Goal: Task Accomplishment & Management: Use online tool/utility

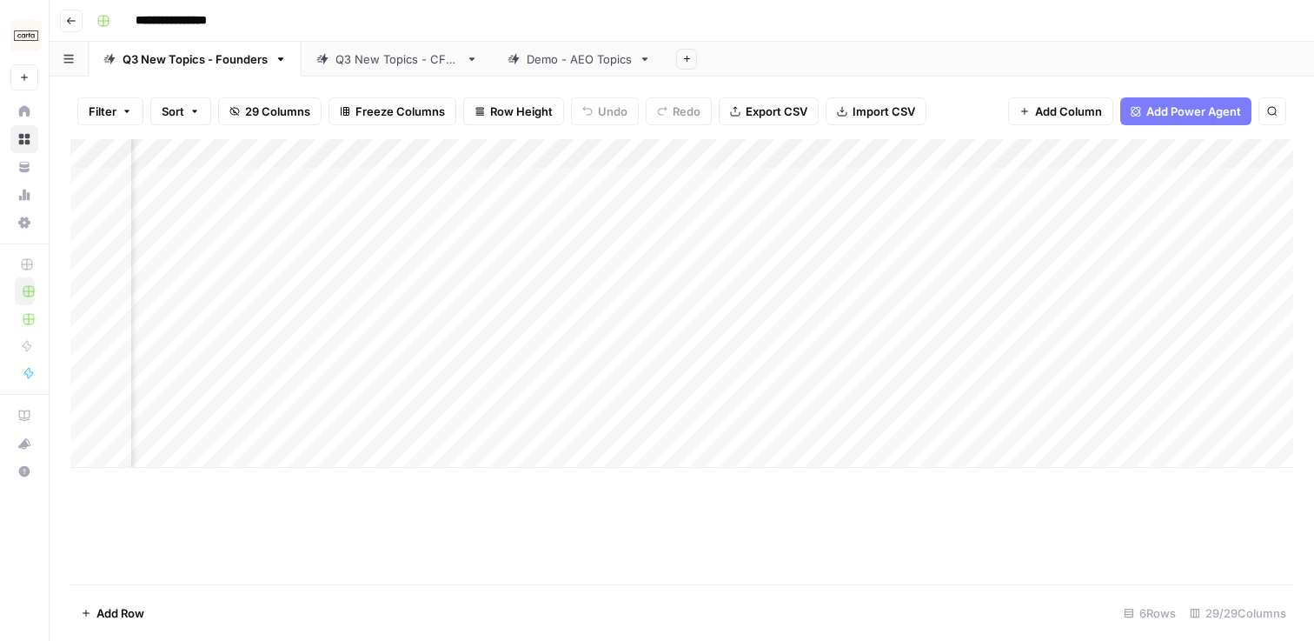
scroll to position [0, 3455]
click at [910, 184] on div "Add Column" at bounding box center [681, 303] width 1223 height 329
click at [908, 225] on div "Add Column" at bounding box center [681, 303] width 1223 height 329
click at [908, 269] on div "Add Column" at bounding box center [681, 303] width 1223 height 329
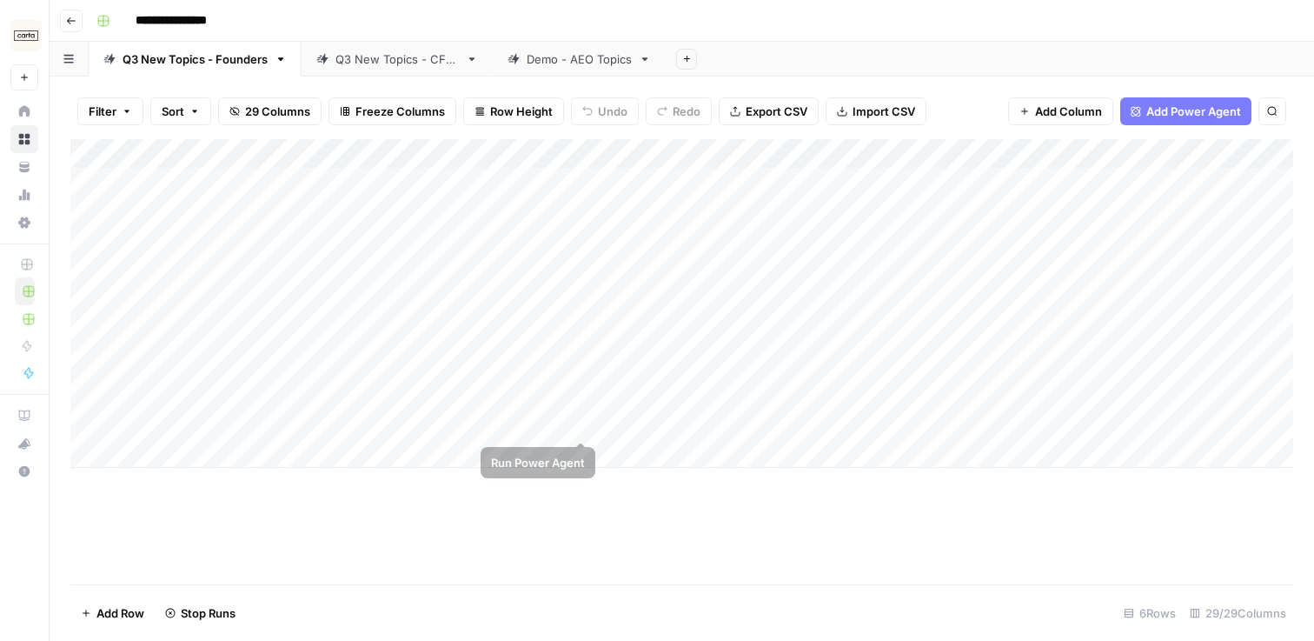
click at [585, 406] on div "Add Column" at bounding box center [681, 303] width 1223 height 329
click at [353, 63] on div "Q3 New Topics - CFOs" at bounding box center [397, 58] width 123 height 17
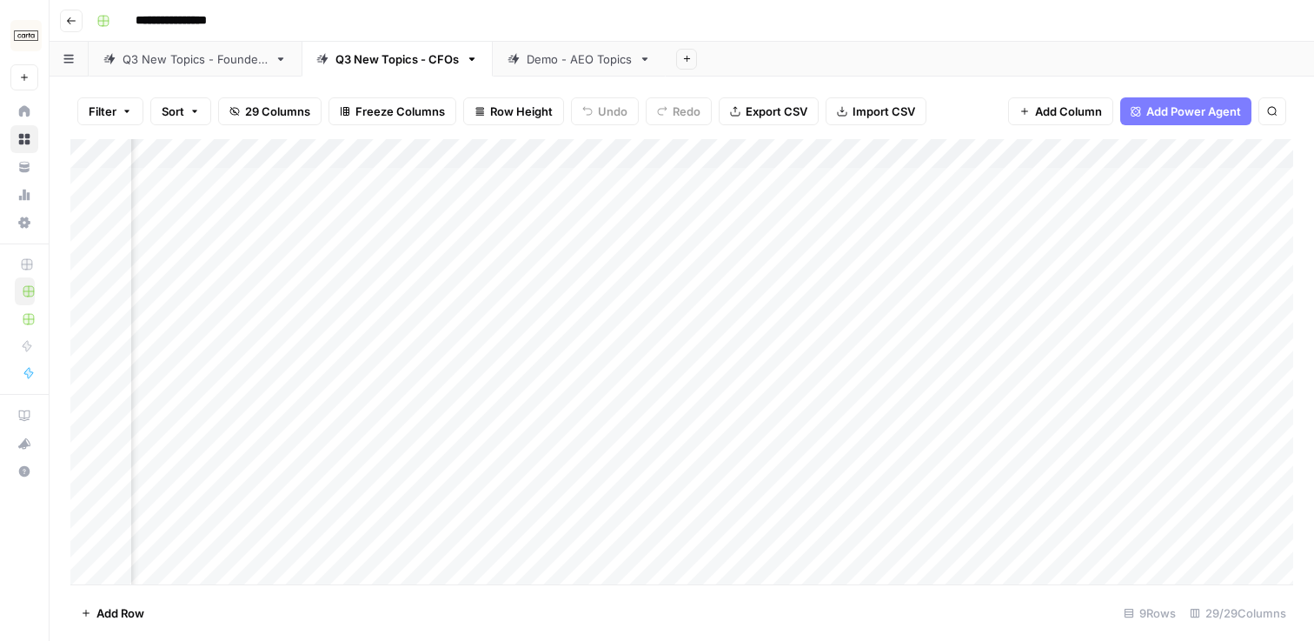
scroll to position [0, 2717]
click at [1076, 153] on div "Add Column" at bounding box center [681, 361] width 1223 height 445
click at [1100, 198] on span "All Rows" at bounding box center [1135, 193] width 110 height 17
click at [245, 61] on div "Q3 New Topics - Founders" at bounding box center [195, 58] width 145 height 17
click at [372, 47] on link "Q3 New Topics - CFOs" at bounding box center [397, 59] width 191 height 35
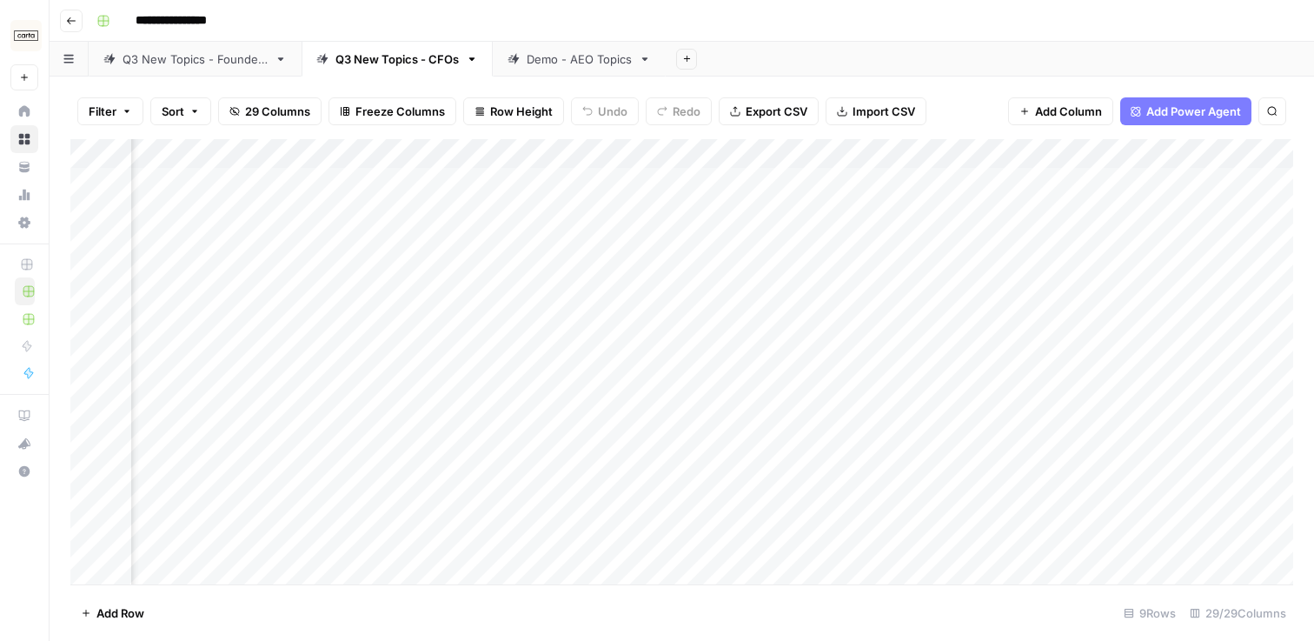
scroll to position [0, 3329]
click at [905, 155] on div "Add Column" at bounding box center [681, 361] width 1223 height 445
click at [956, 202] on span "All Rows" at bounding box center [970, 193] width 110 height 17
click at [201, 59] on div "Q3 New Topics - Founders" at bounding box center [195, 58] width 145 height 17
click at [353, 55] on div "Q3 New Topics - CFOs" at bounding box center [397, 58] width 123 height 17
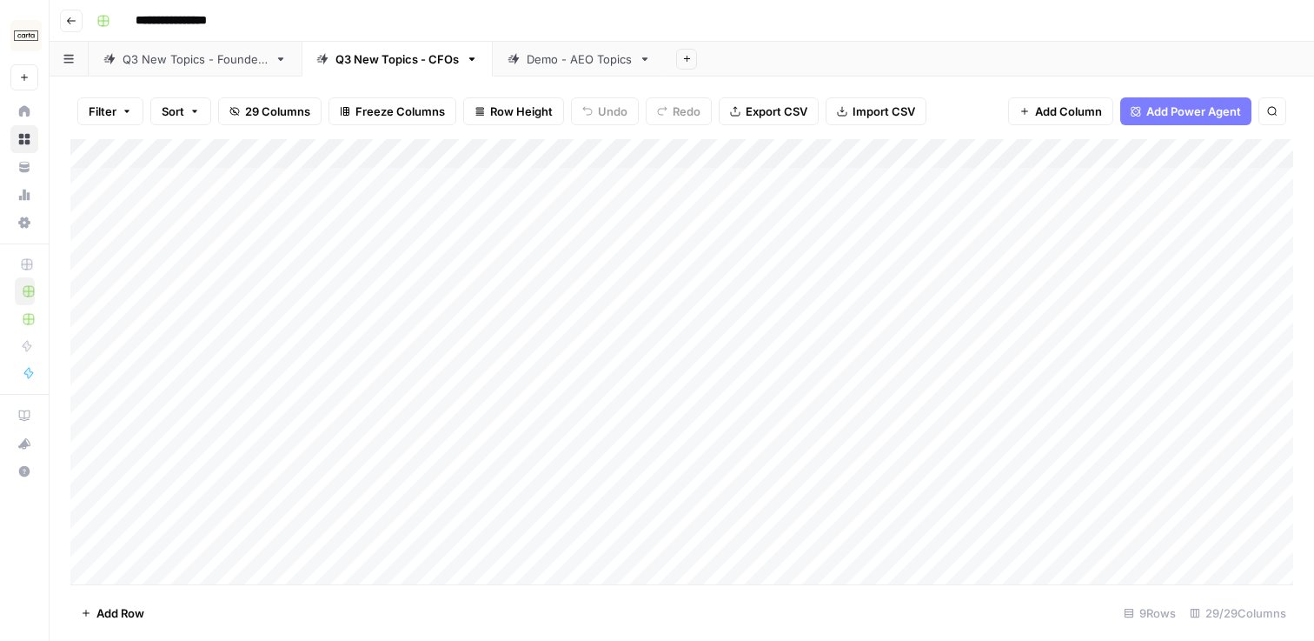
click at [168, 56] on div "Q3 New Topics - Founders" at bounding box center [195, 58] width 145 height 17
click at [407, 63] on div "Q3 New Topics - CFOs" at bounding box center [397, 58] width 123 height 17
click at [247, 59] on div "Q3 New Topics - Founders" at bounding box center [195, 58] width 145 height 17
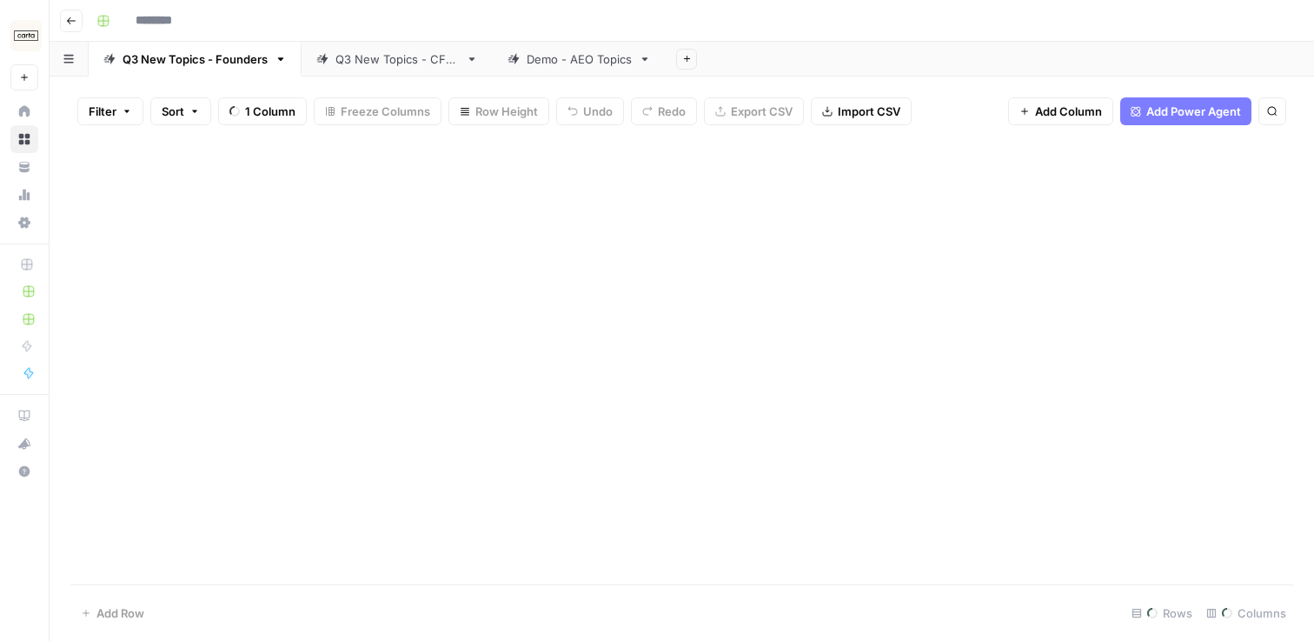
type input "**********"
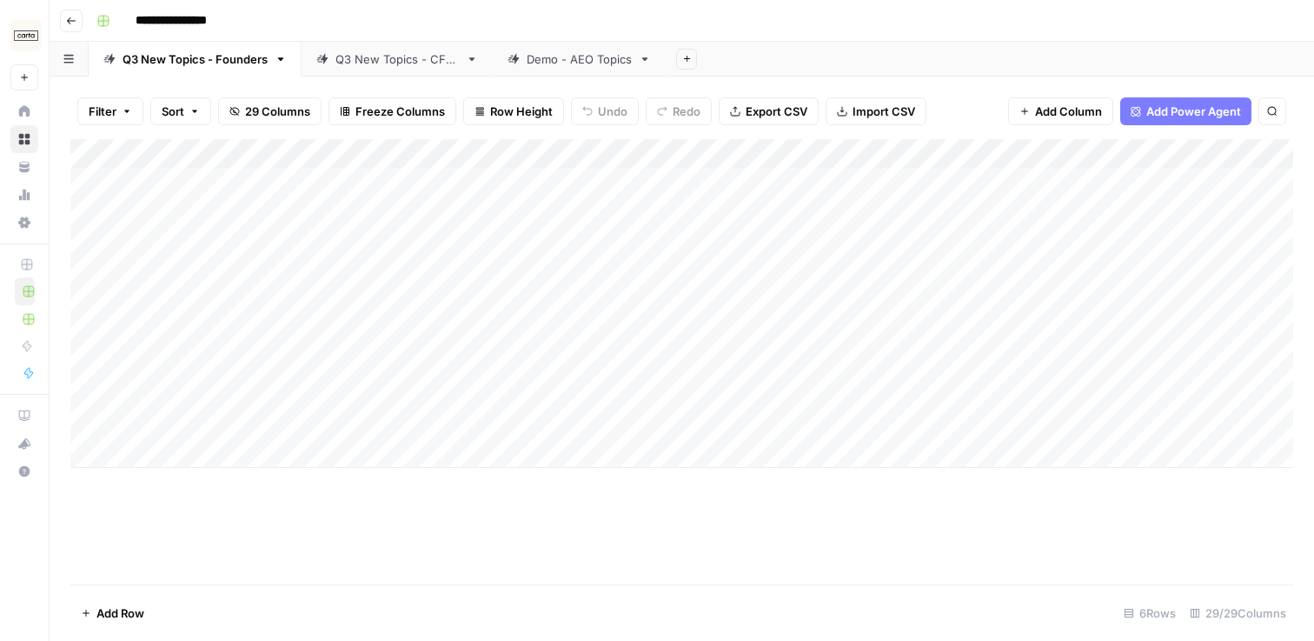
click at [382, 50] on div "Q3 New Topics - CFOs" at bounding box center [397, 58] width 123 height 17
click at [786, 452] on div "Add Column" at bounding box center [681, 361] width 1223 height 445
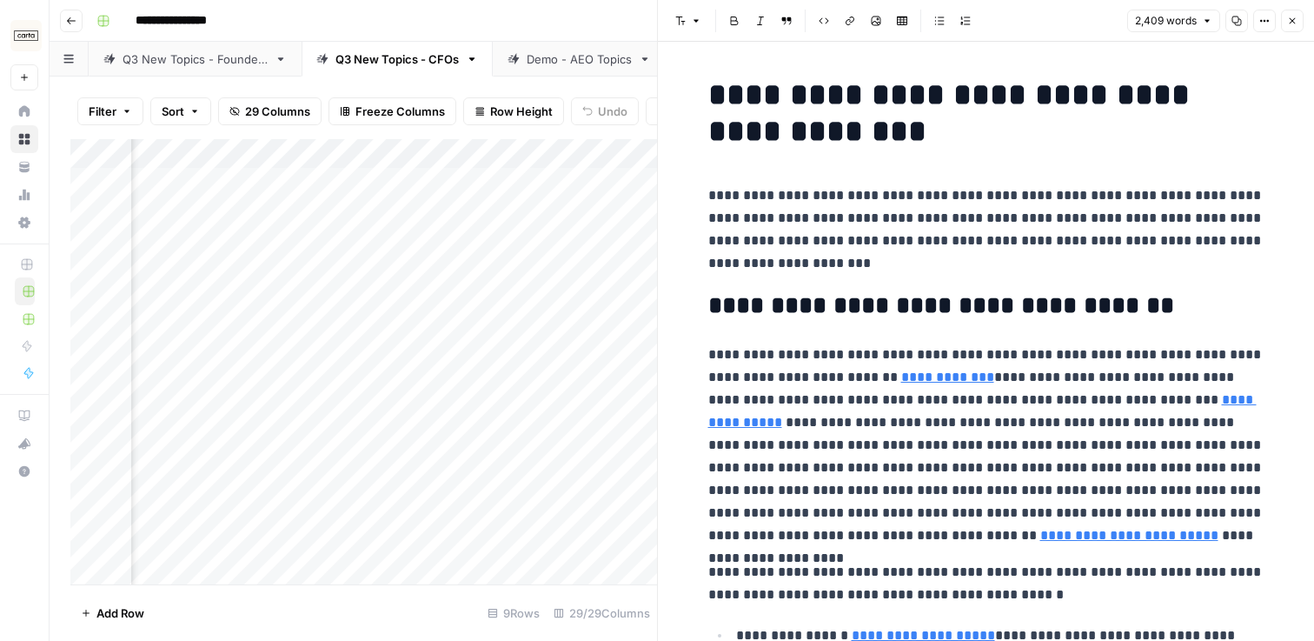
click at [1241, 21] on icon "button" at bounding box center [1238, 22] width 10 height 10
click at [1290, 20] on icon "button" at bounding box center [1292, 21] width 10 height 10
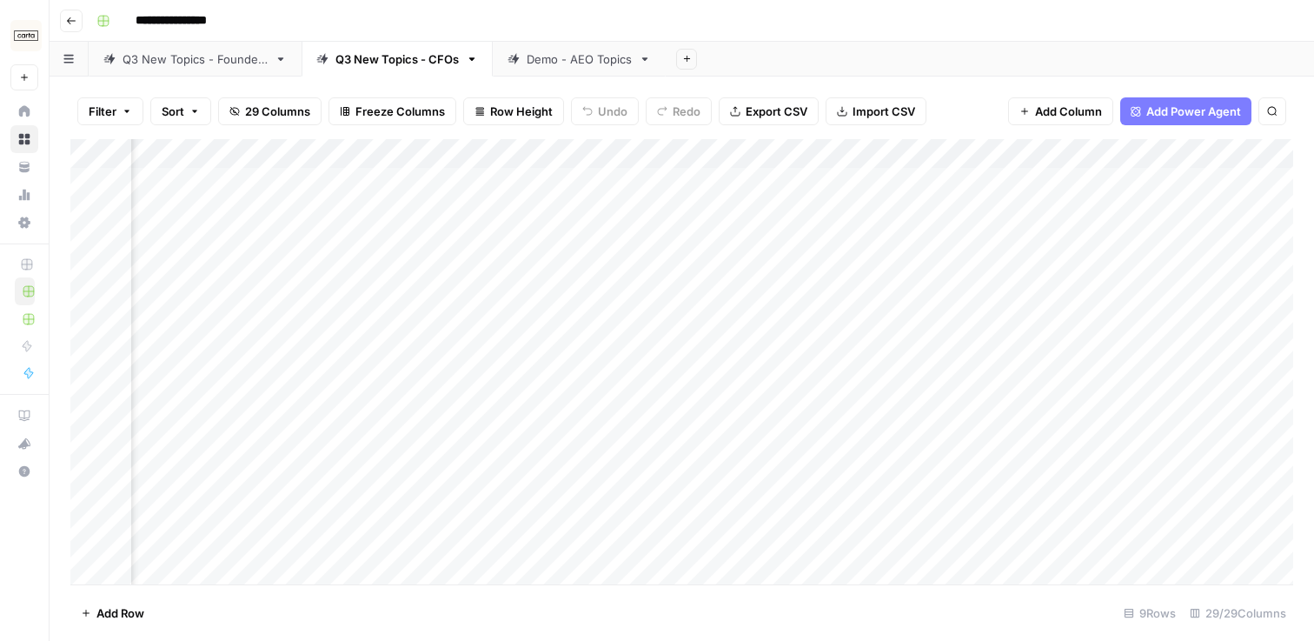
scroll to position [0, 2517]
click at [621, 465] on div "Add Column" at bounding box center [681, 361] width 1223 height 445
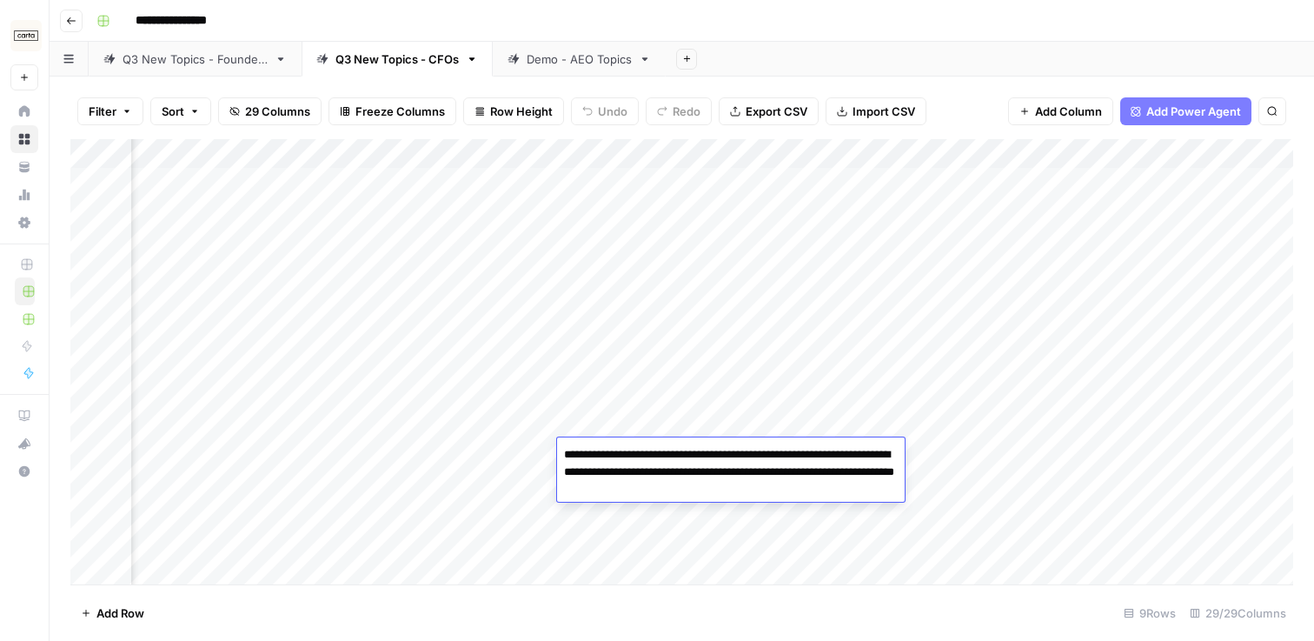
drag, startPoint x: 838, startPoint y: 489, endPoint x: 543, endPoint y: 456, distance: 296.5
click at [543, 456] on body "**********" at bounding box center [657, 320] width 1314 height 641
click at [511, 463] on div "Add Column" at bounding box center [681, 361] width 1223 height 445
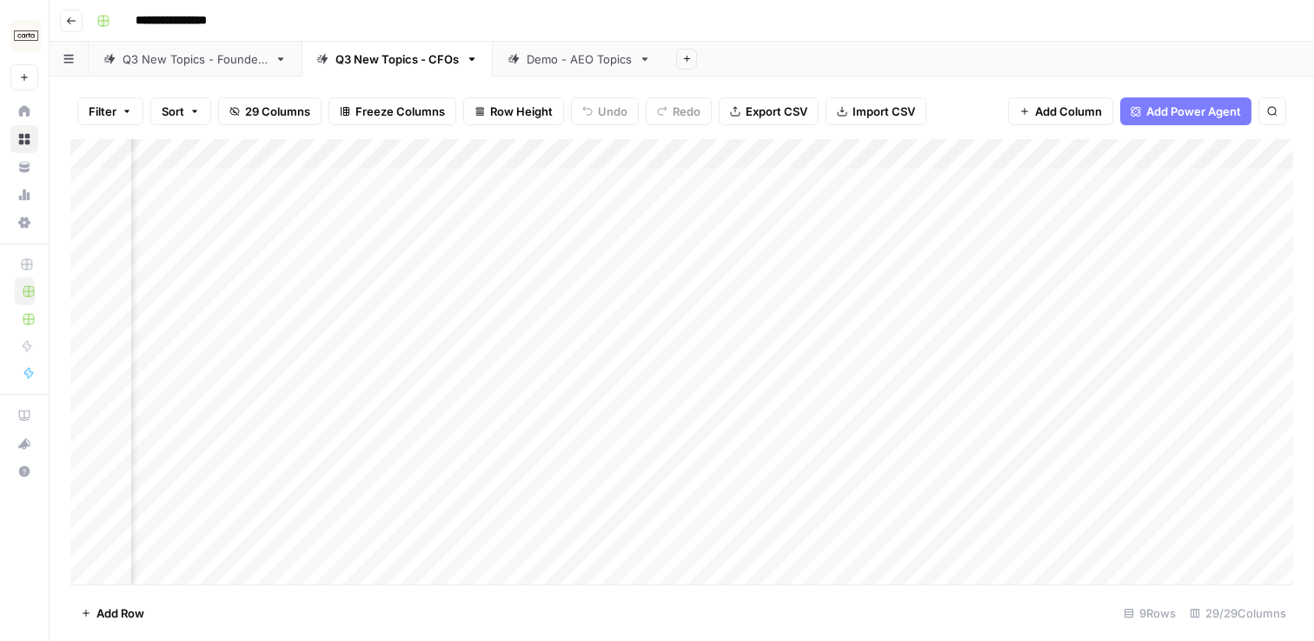
scroll to position [0, 3329]
click at [1096, 196] on div "Add Column" at bounding box center [681, 361] width 1223 height 445
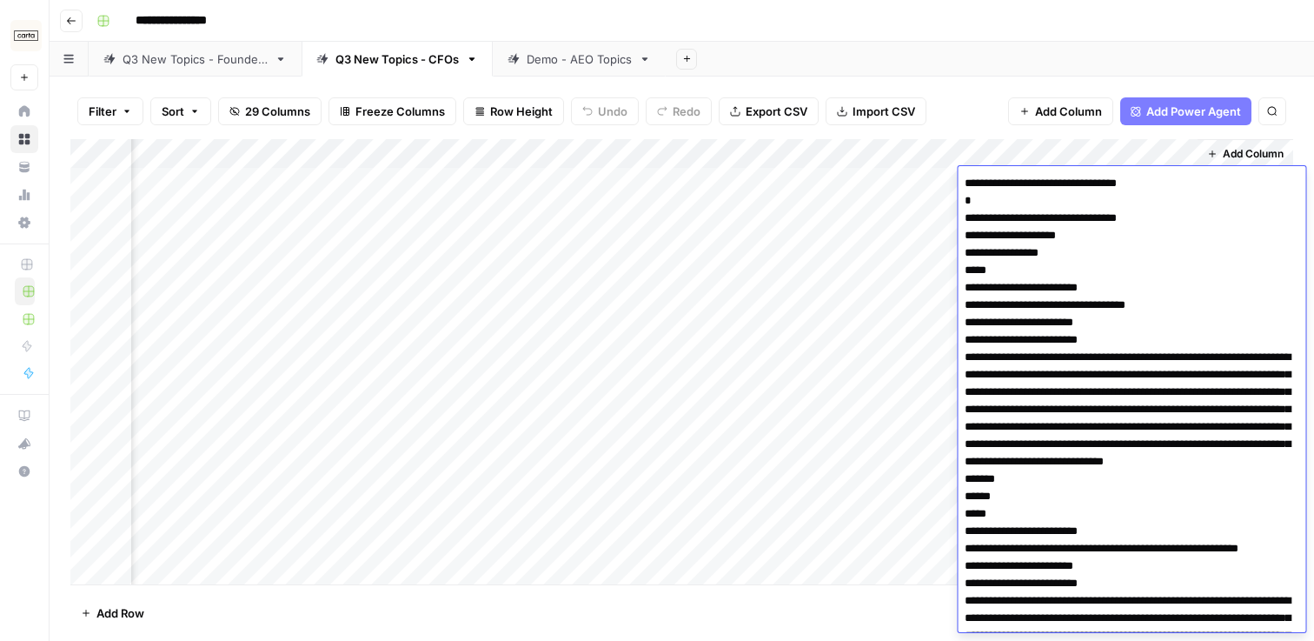
scroll to position [954, 0]
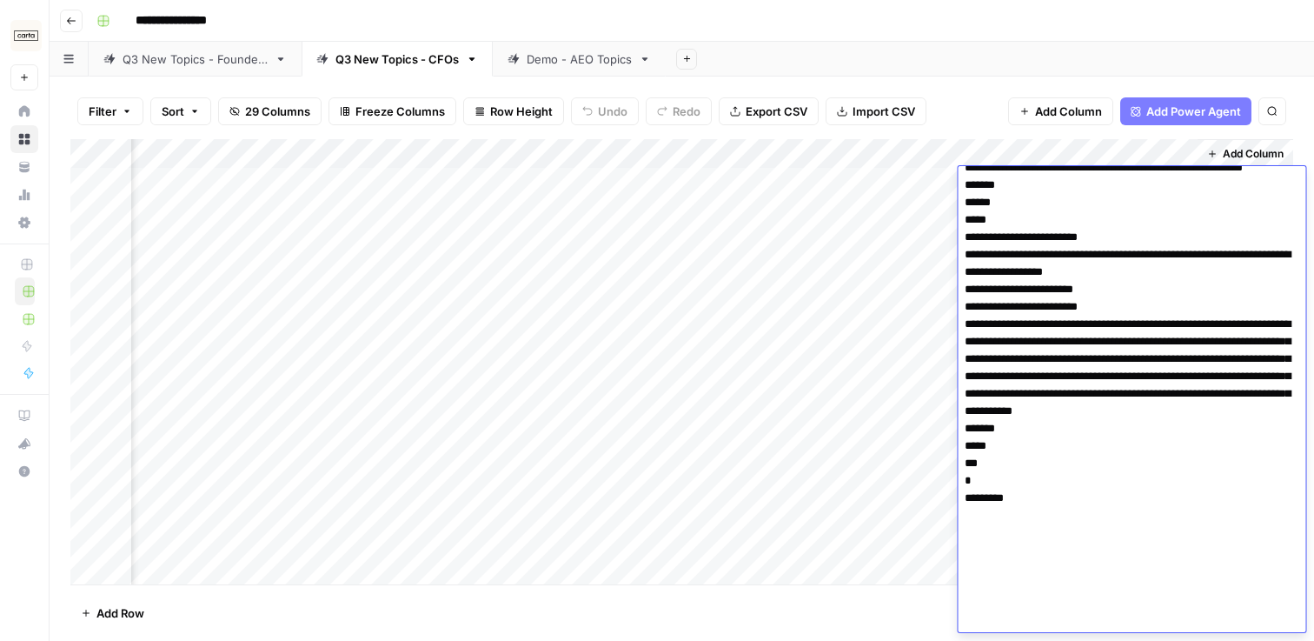
click at [1050, 76] on div "Filter Sort 29 Columns Freeze Columns Row Height Undo Redo Export CSV Import CS…" at bounding box center [682, 358] width 1265 height 564
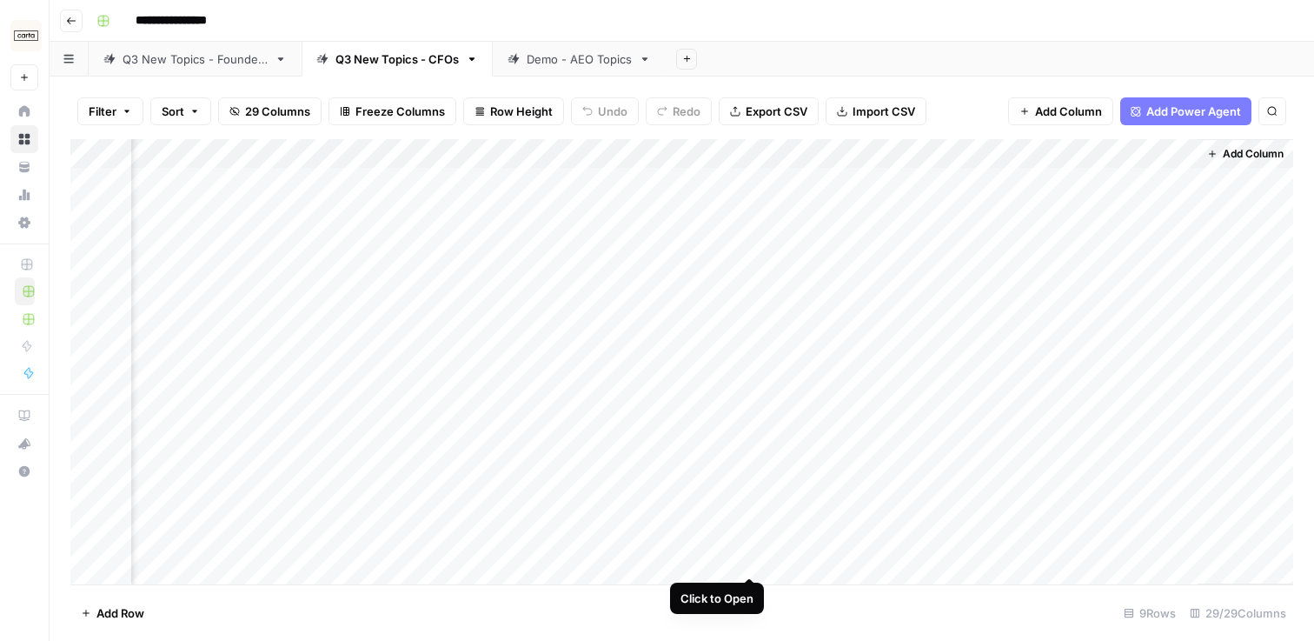
click at [748, 541] on div "Add Column" at bounding box center [681, 361] width 1223 height 445
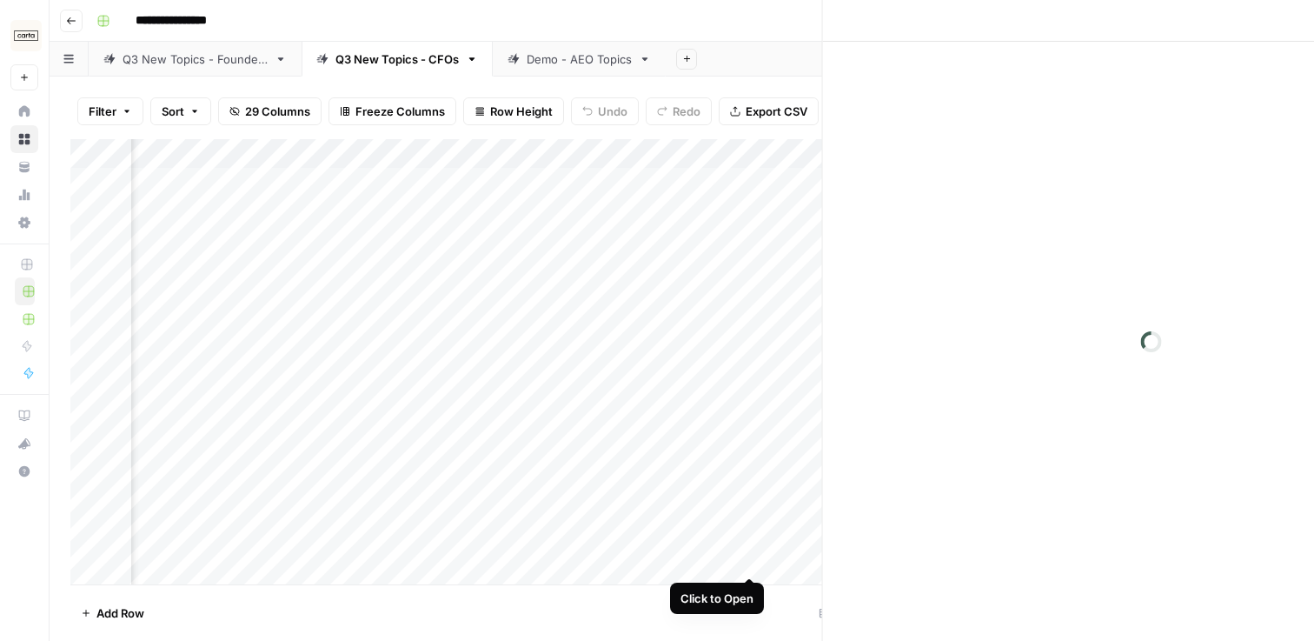
scroll to position [0, 3316]
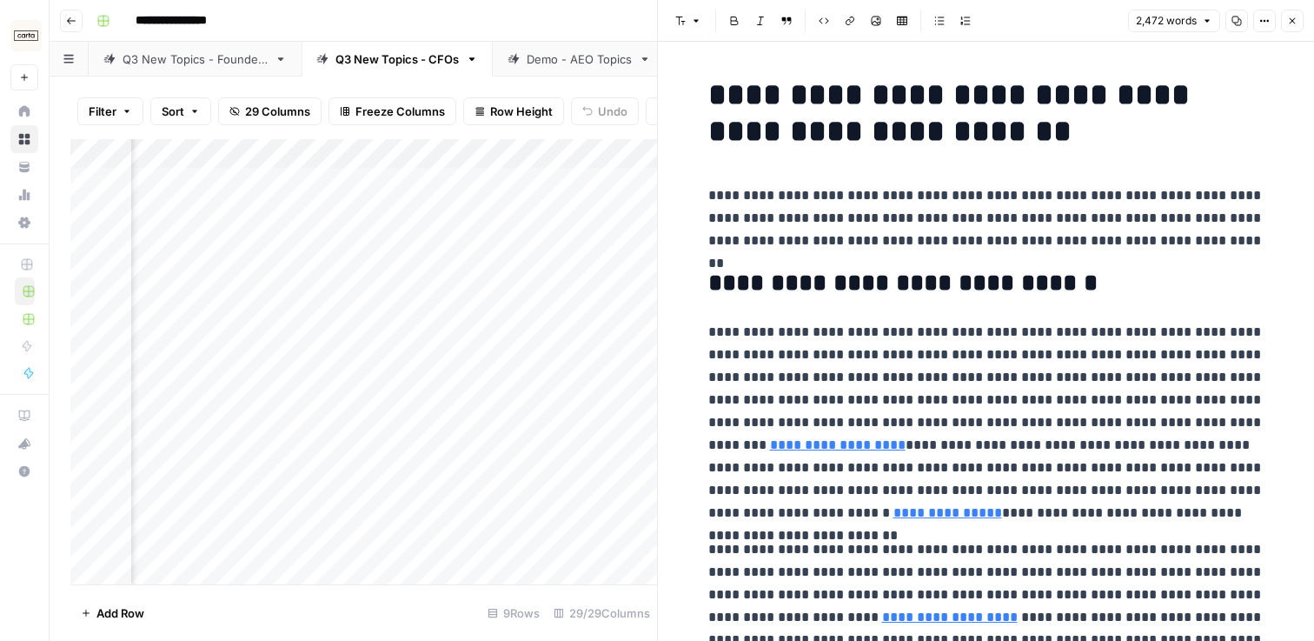
click at [1237, 19] on icon "button" at bounding box center [1237, 21] width 10 height 10
click at [1293, 19] on icon "button" at bounding box center [1292, 21] width 10 height 10
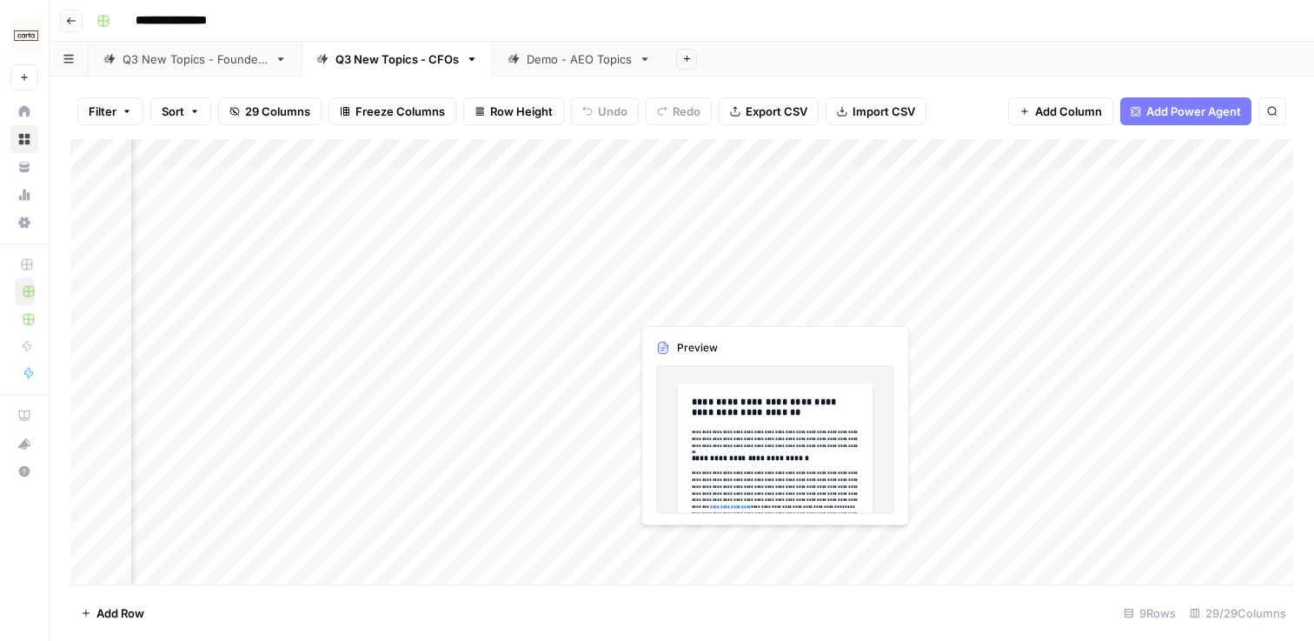
scroll to position [0, 2760]
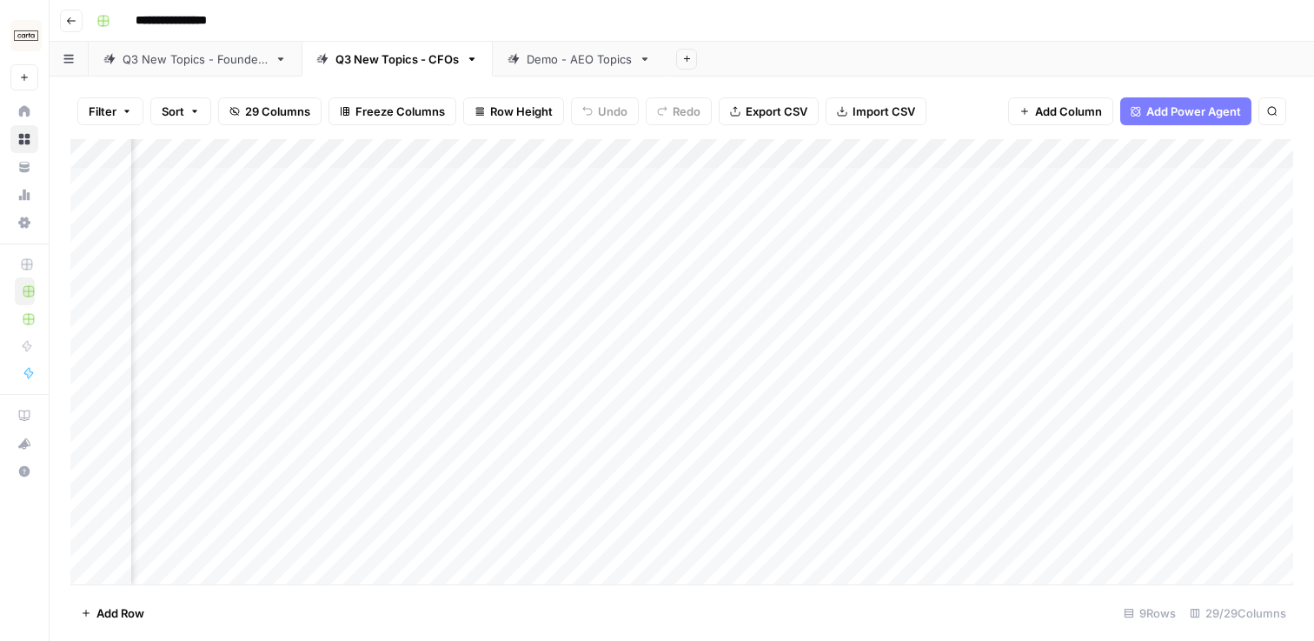
click at [409, 562] on div "Add Column" at bounding box center [681, 361] width 1223 height 445
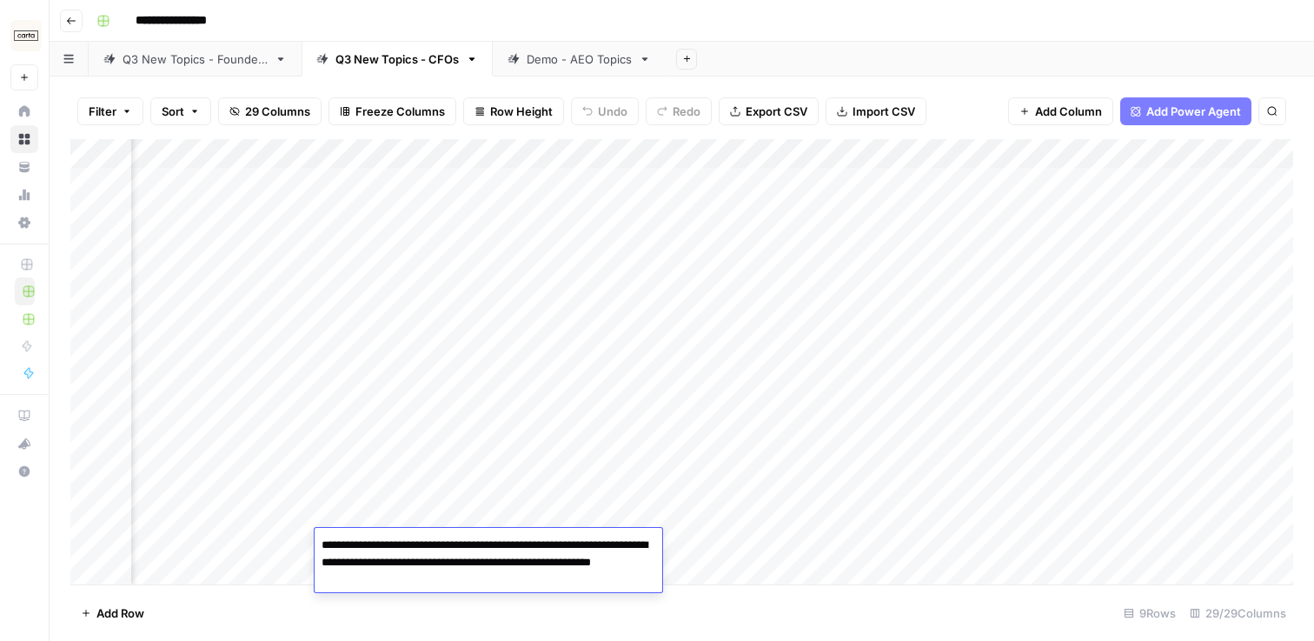
drag, startPoint x: 322, startPoint y: 544, endPoint x: 482, endPoint y: 578, distance: 163.5
click at [482, 578] on textarea "**********" at bounding box center [489, 562] width 348 height 59
click at [342, 549] on textarea "**********" at bounding box center [489, 562] width 348 height 59
click at [472, 621] on footer "Add Row 9 Rows 29/29 Columns" at bounding box center [681, 612] width 1223 height 57
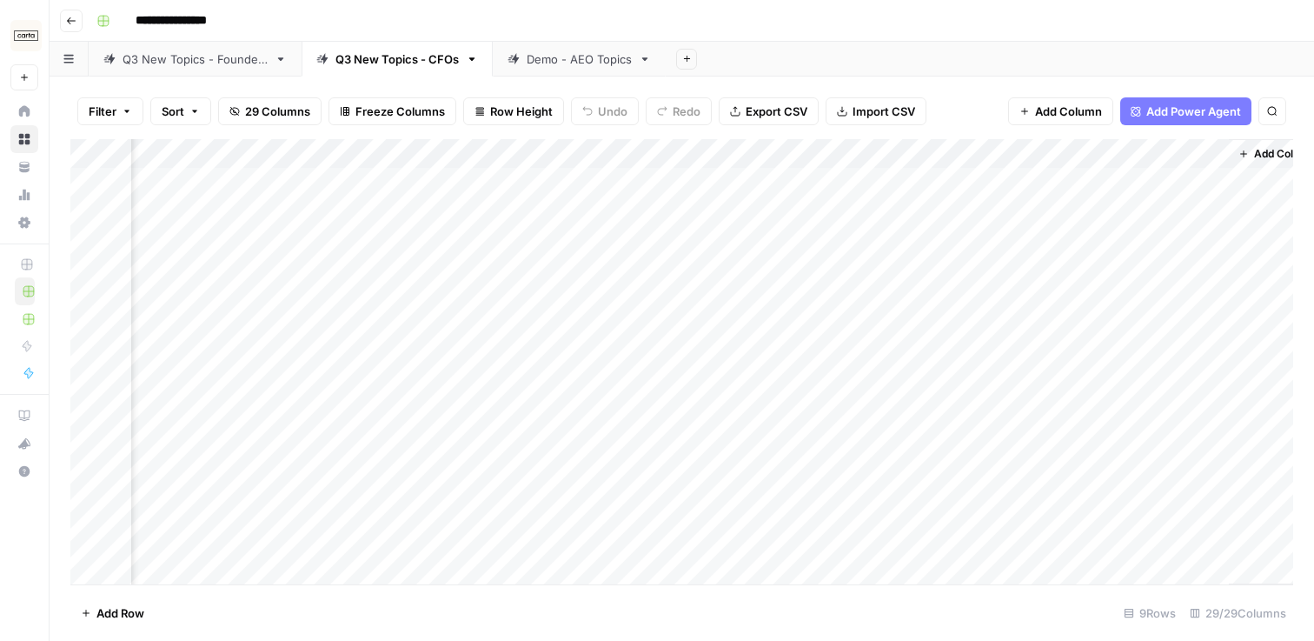
scroll to position [0, 3329]
click at [751, 497] on div "Add Column" at bounding box center [681, 361] width 1223 height 445
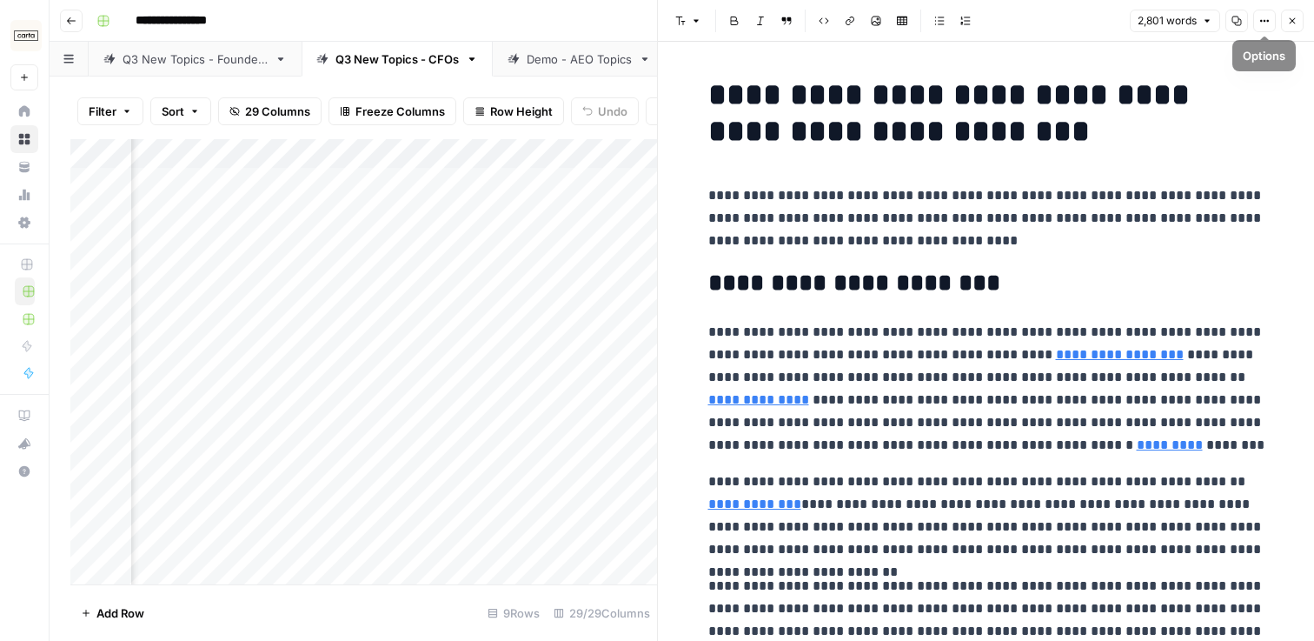
click at [1241, 23] on icon "button" at bounding box center [1238, 22] width 10 height 10
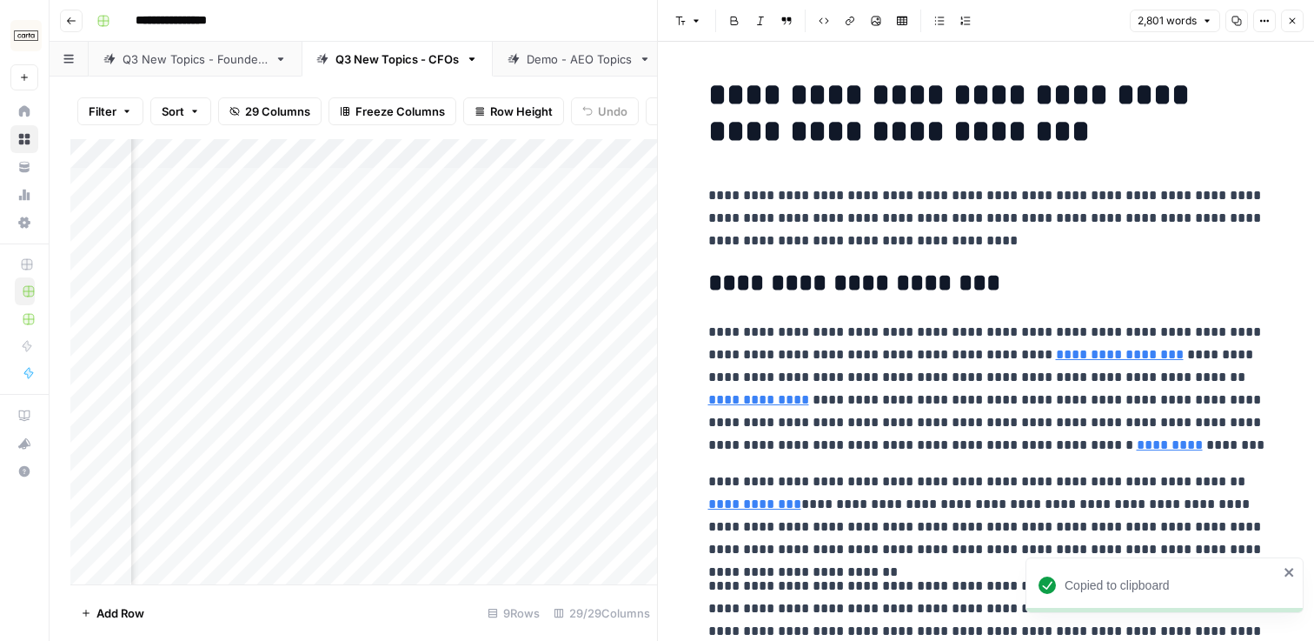
click at [1291, 21] on icon "button" at bounding box center [1292, 21] width 10 height 10
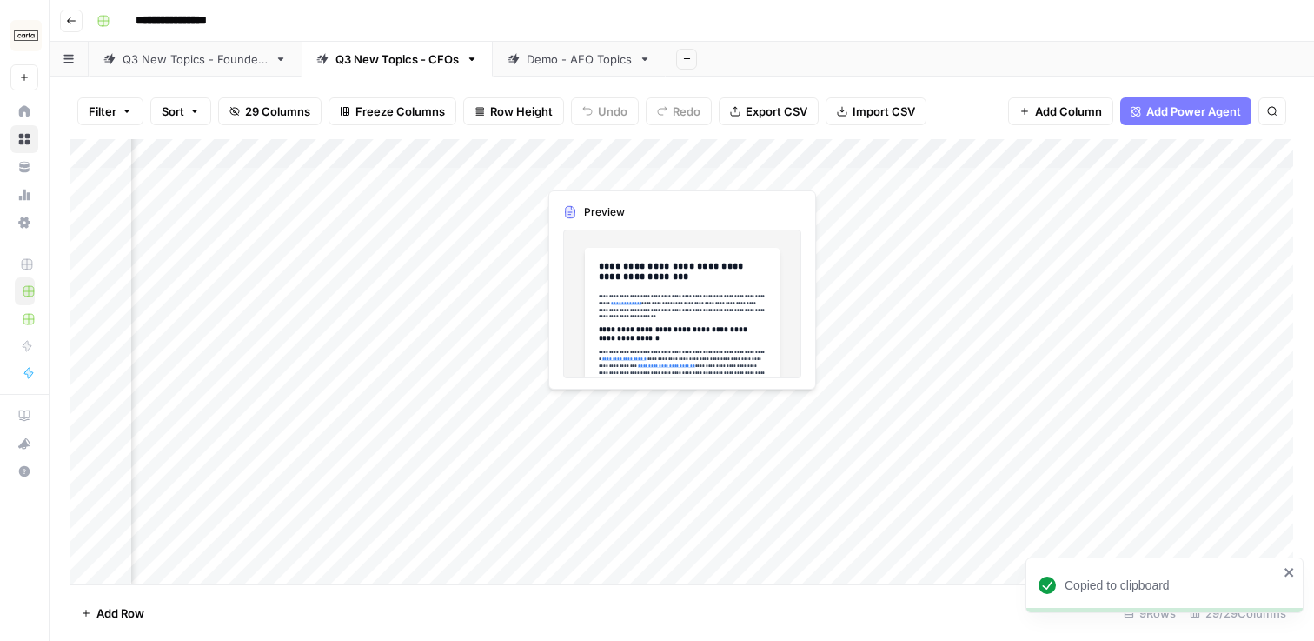
scroll to position [0, 2792]
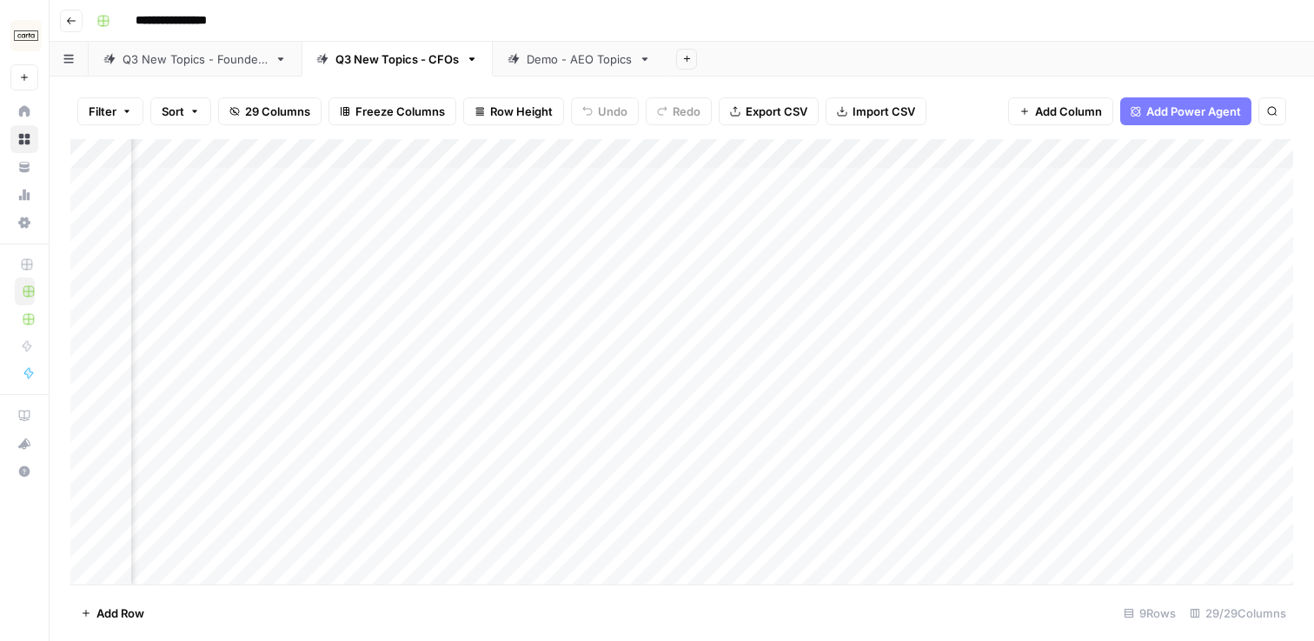
click at [326, 510] on div "Add Column" at bounding box center [681, 361] width 1223 height 445
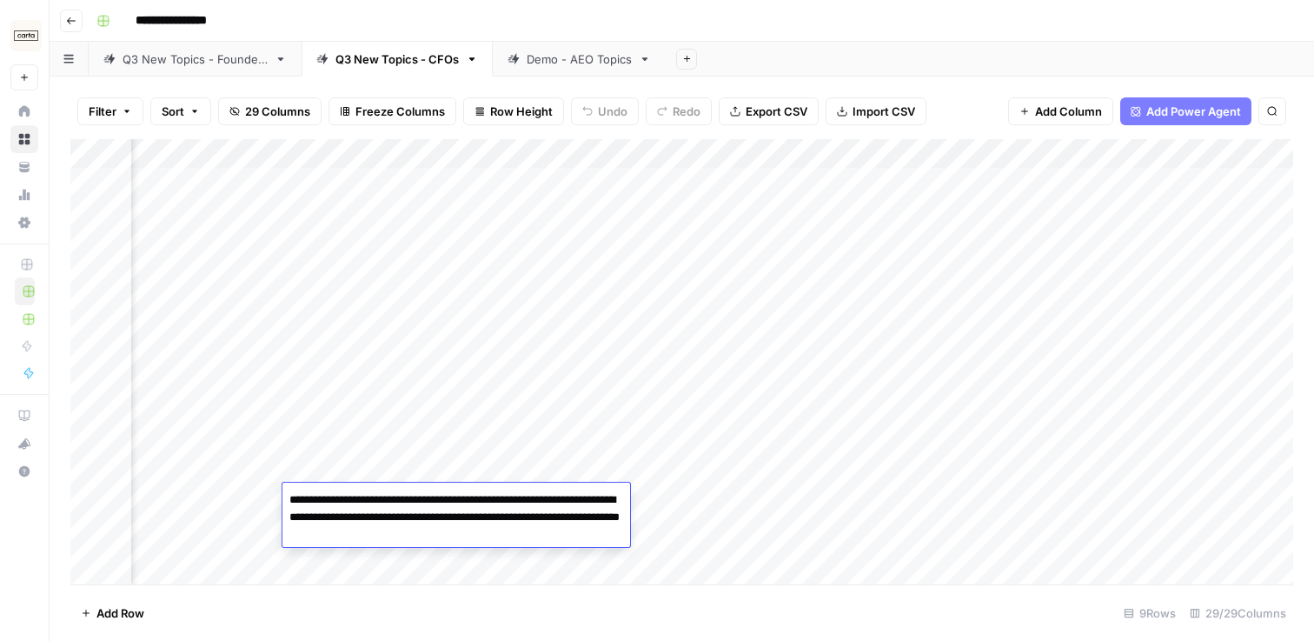
drag, startPoint x: 337, startPoint y: 504, endPoint x: 540, endPoint y: 540, distance: 205.7
click at [540, 540] on textarea "**********" at bounding box center [457, 517] width 348 height 59
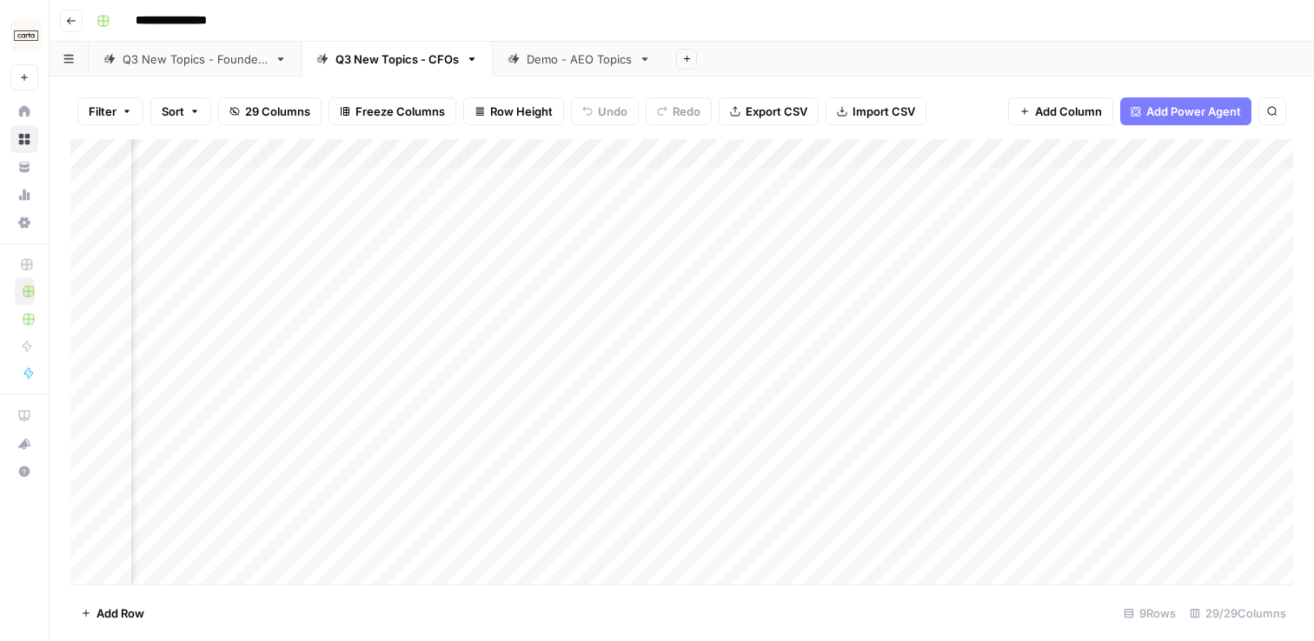
click at [353, 349] on div "Add Column" at bounding box center [681, 361] width 1223 height 445
click at [750, 186] on div "Add Column" at bounding box center [681, 361] width 1223 height 445
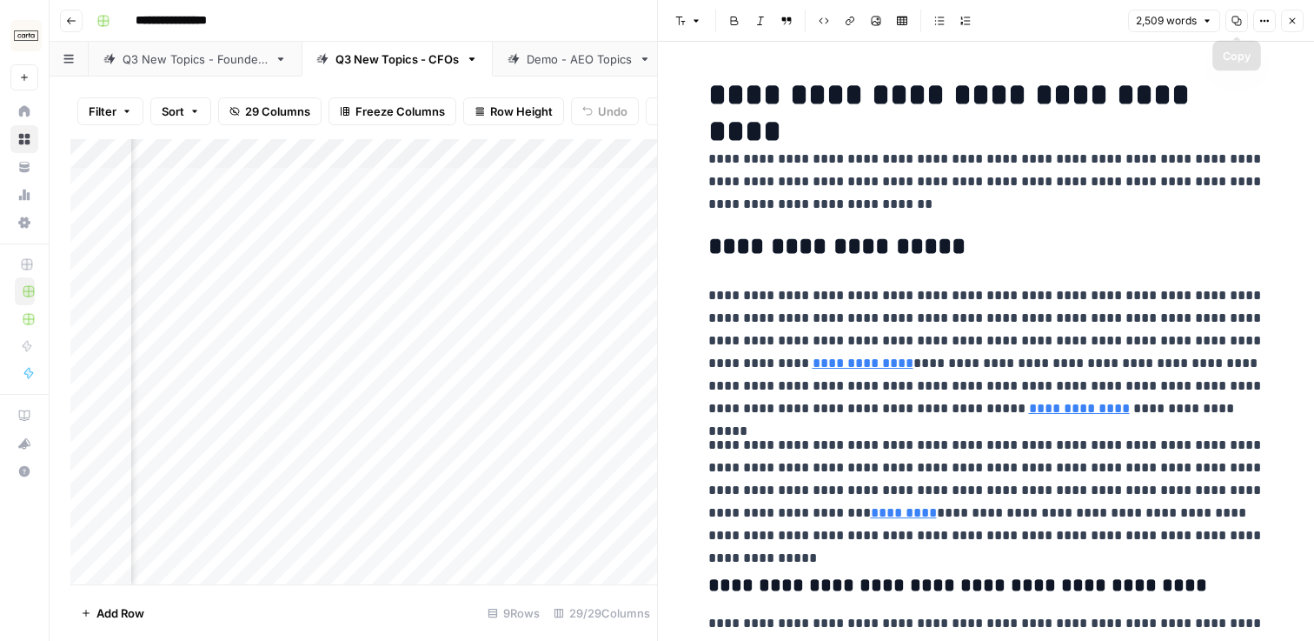
click at [1235, 21] on icon "button" at bounding box center [1237, 21] width 10 height 10
click at [1288, 23] on icon "button" at bounding box center [1292, 21] width 10 height 10
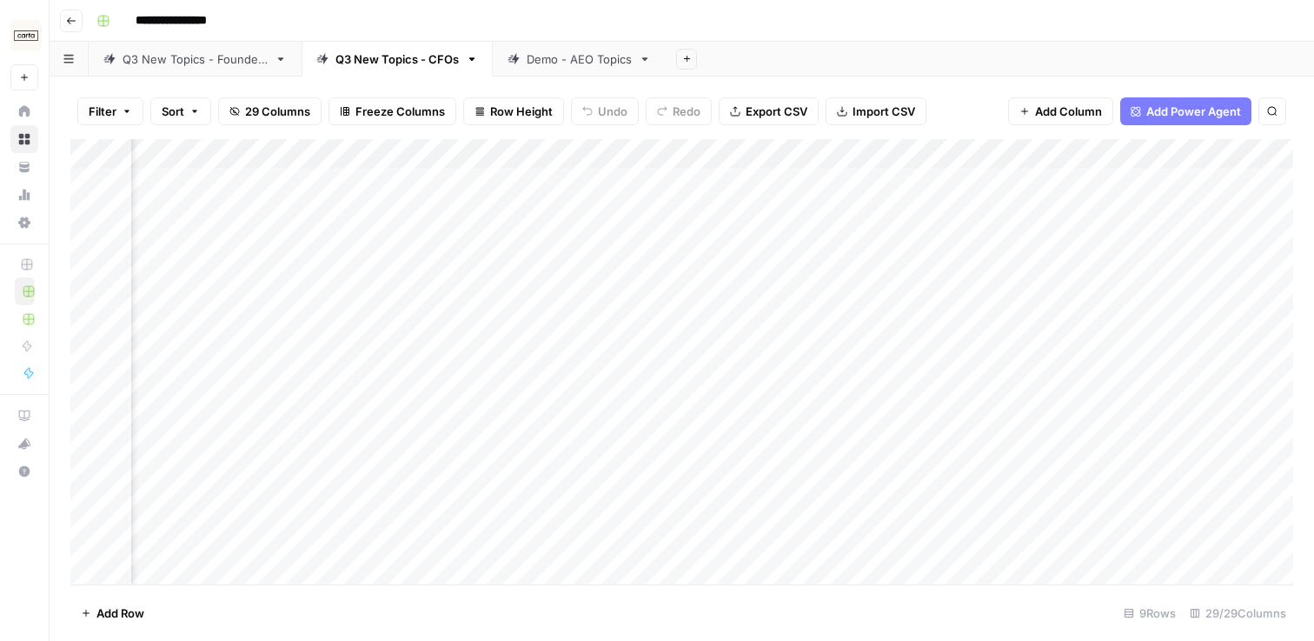
scroll to position [0, 2906]
click at [258, 183] on div "Add Column" at bounding box center [681, 361] width 1223 height 445
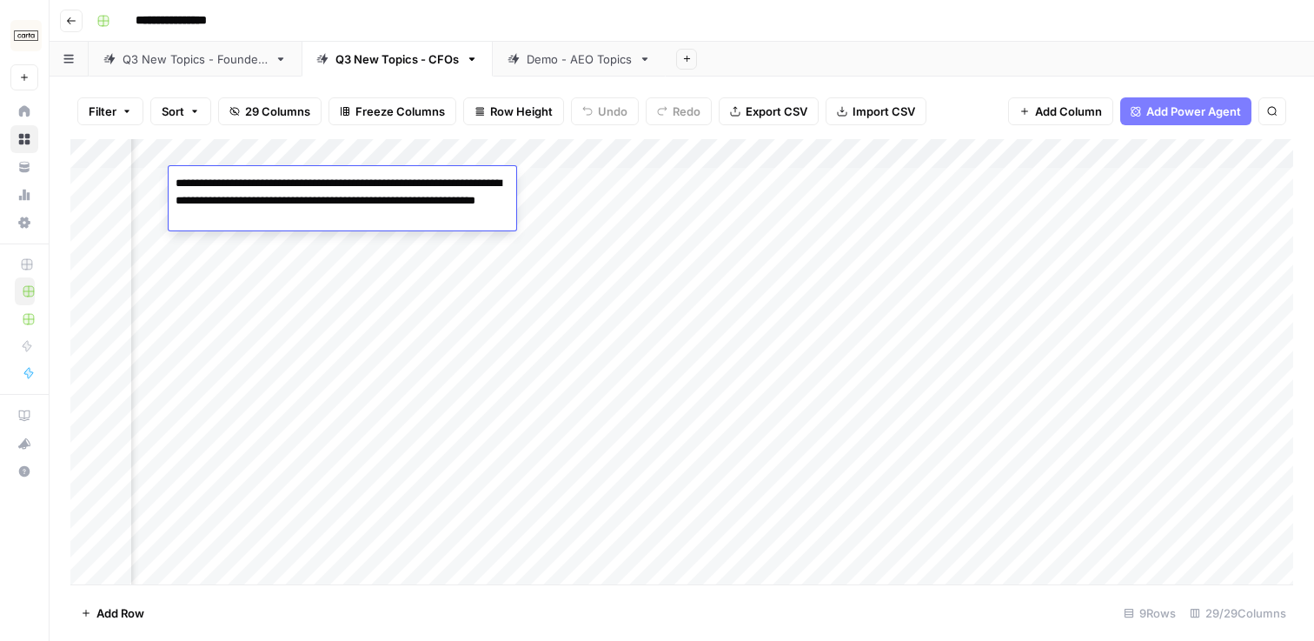
drag, startPoint x: 172, startPoint y: 183, endPoint x: 379, endPoint y: 241, distance: 214.9
click at [379, 241] on body "**********" at bounding box center [657, 320] width 1314 height 641
click at [267, 231] on div "Add Column" at bounding box center [681, 361] width 1223 height 445
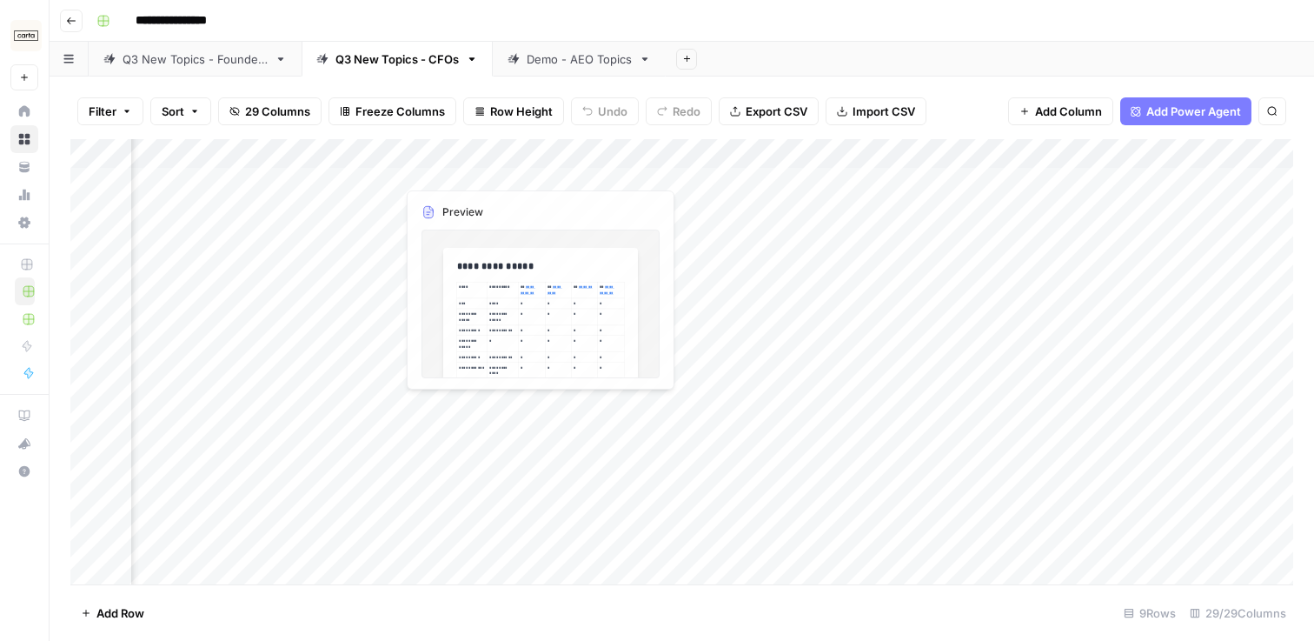
scroll to position [0, 0]
click at [165, 70] on link "Q3 New Topics - Founders" at bounding box center [195, 59] width 213 height 35
